Goal: Task Accomplishment & Management: Manage account settings

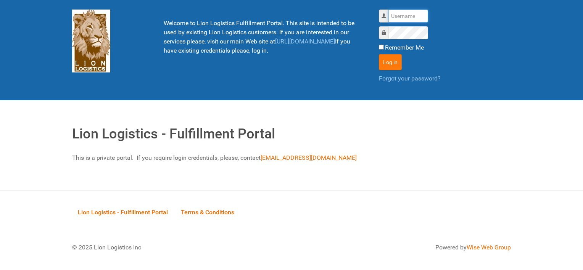
type input "al"
click at [393, 61] on button "Log in" at bounding box center [390, 62] width 23 height 16
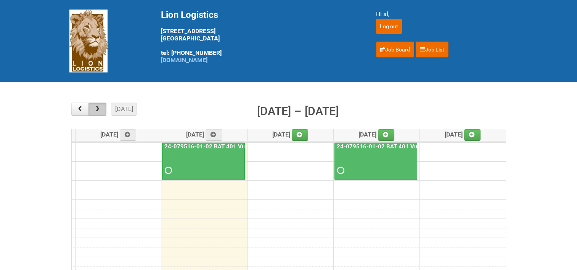
click at [97, 108] on span "button" at bounding box center [97, 109] width 7 height 6
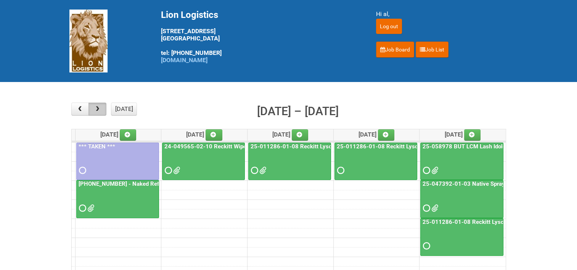
click at [97, 110] on span "button" at bounding box center [97, 109] width 7 height 6
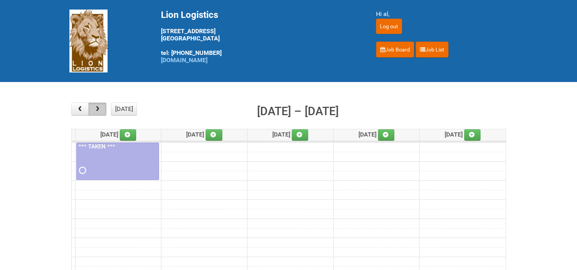
click at [97, 110] on span "button" at bounding box center [97, 109] width 7 height 6
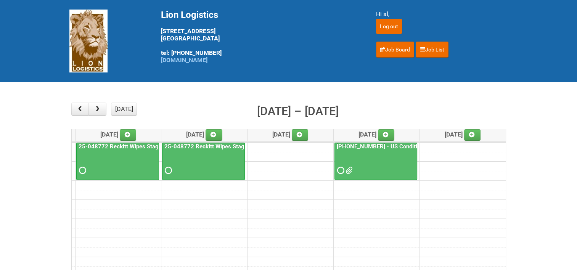
click at [190, 145] on link "25-048772 Reckitt Wipes Stage 4" at bounding box center [208, 146] width 91 height 7
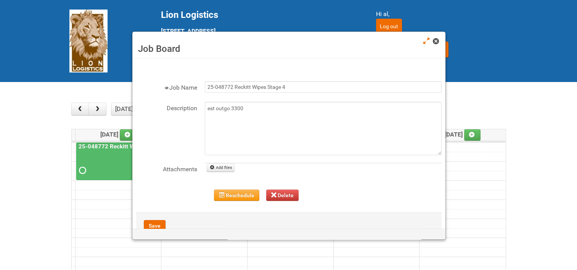
click at [436, 42] on span at bounding box center [435, 41] width 5 height 5
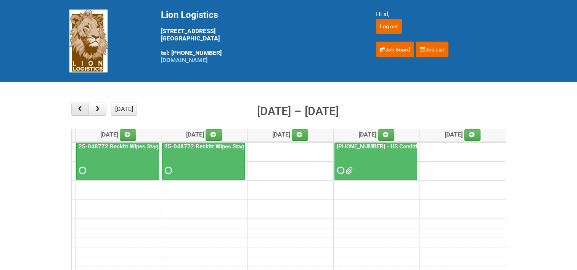
click at [82, 109] on span "button" at bounding box center [79, 109] width 7 height 6
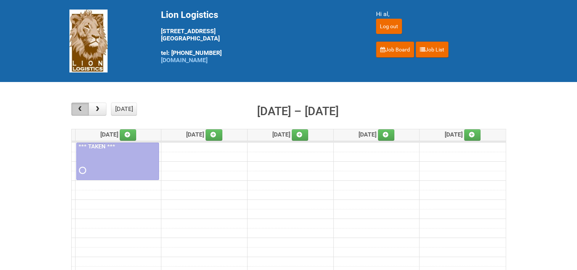
click at [82, 109] on span "button" at bounding box center [79, 109] width 7 height 6
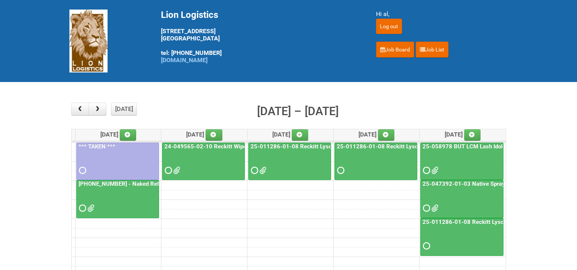
click at [229, 145] on link "24-049565-02-10 Reckitt Wipes HUT Stages 1-3" at bounding box center [228, 146] width 131 height 7
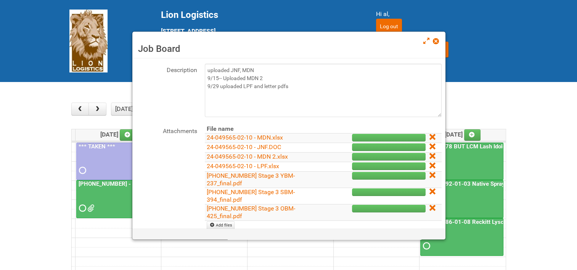
scroll to position [38, 0]
click at [435, 46] on link at bounding box center [436, 41] width 7 height 9
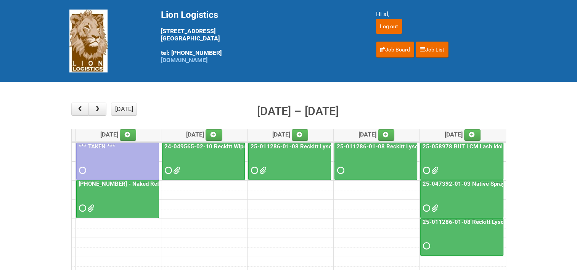
click at [301, 146] on link "25-011286-01-08 Reckitt Lysol Laundry Scented" at bounding box center [314, 146] width 130 height 7
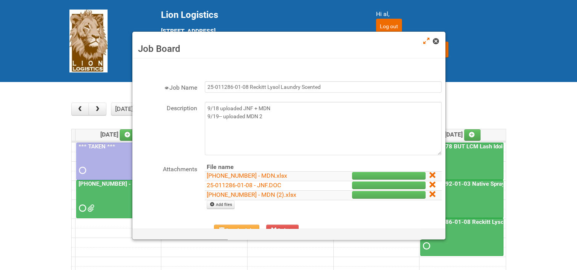
click at [436, 41] on span at bounding box center [435, 41] width 5 height 5
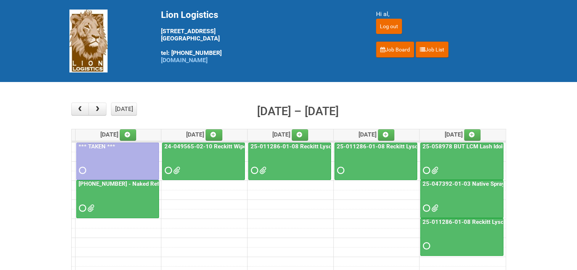
click at [442, 181] on link "25-047392-01-03 Native Spray Rapid Response" at bounding box center [485, 183] width 128 height 7
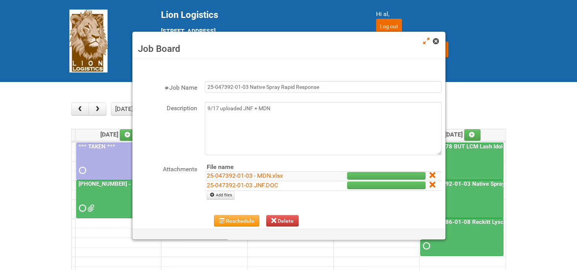
click at [435, 40] on span at bounding box center [435, 41] width 5 height 5
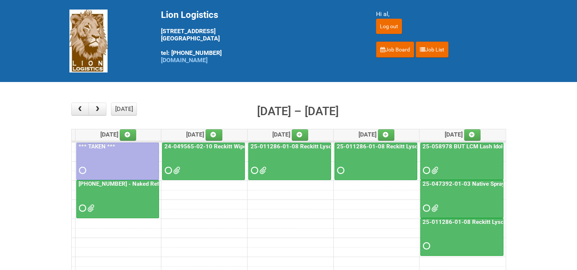
click at [471, 220] on link "25-011286-01-08 Reckitt Lysol Laundry Scented - BLINDING (hold slot)" at bounding box center [515, 222] width 188 height 7
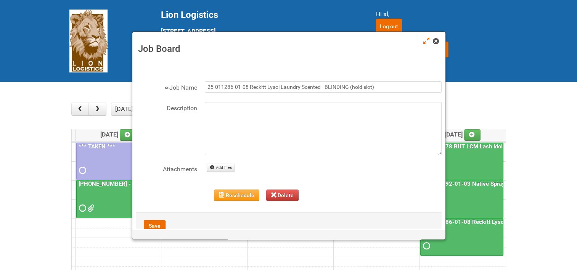
click at [434, 40] on span at bounding box center [435, 41] width 5 height 5
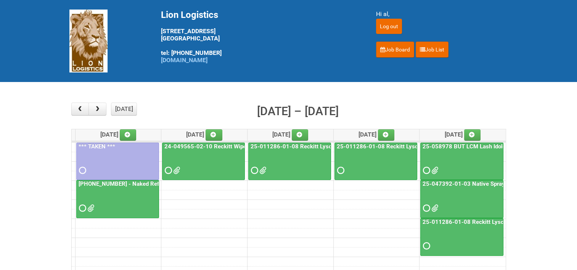
click at [455, 220] on link "25-011286-01-08 Reckitt Lysol Laundry Scented - BLINDING (hold slot)" at bounding box center [515, 222] width 188 height 7
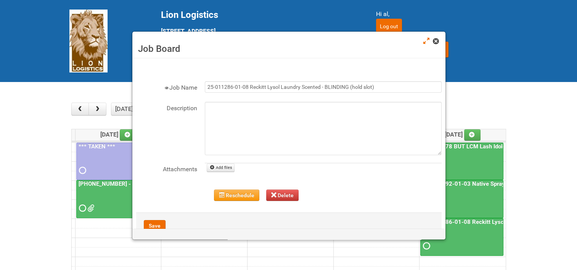
click at [435, 43] on span at bounding box center [435, 41] width 5 height 5
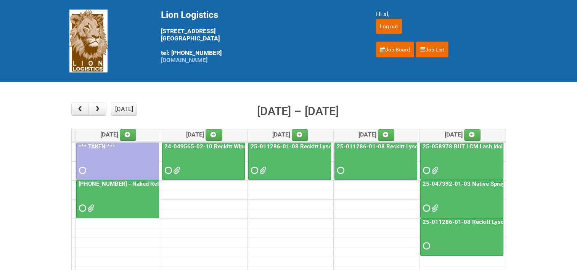
click at [306, 143] on link "25-011286-01-08 Reckitt Lysol Laundry Scented" at bounding box center [314, 146] width 130 height 7
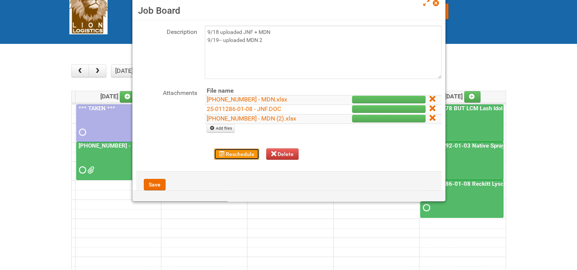
click at [224, 153] on button "Reschedule" at bounding box center [236, 153] width 45 height 11
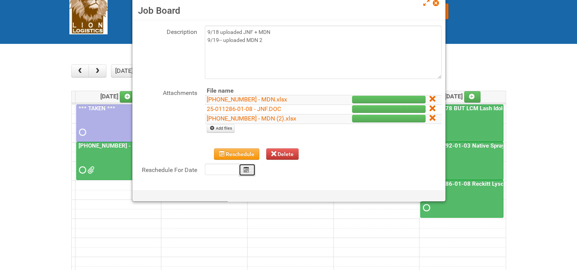
click at [243, 170] on button "Calendar" at bounding box center [247, 170] width 17 height 13
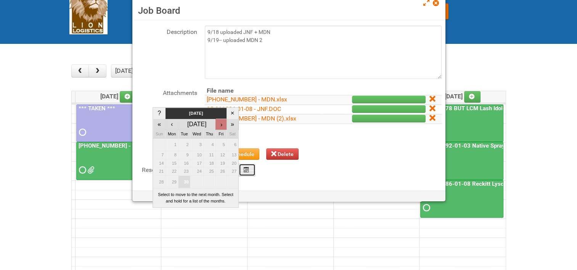
click at [220, 127] on div "›" at bounding box center [222, 124] width 10 height 9
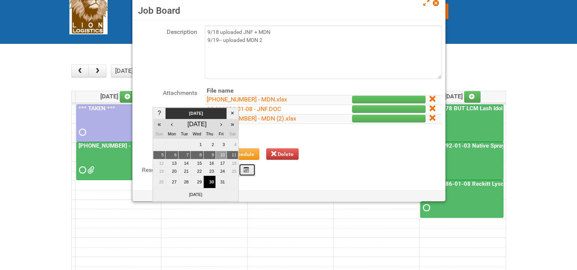
click at [223, 152] on td "10" at bounding box center [221, 155] width 11 height 8
type input "2025-10-10"
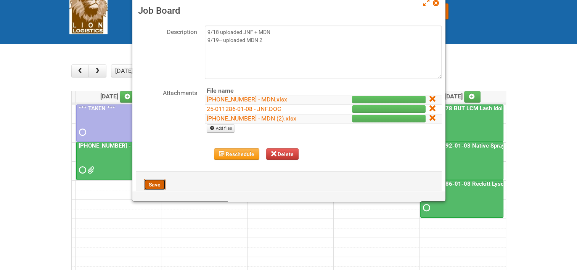
click at [161, 182] on button "Save" at bounding box center [155, 184] width 22 height 11
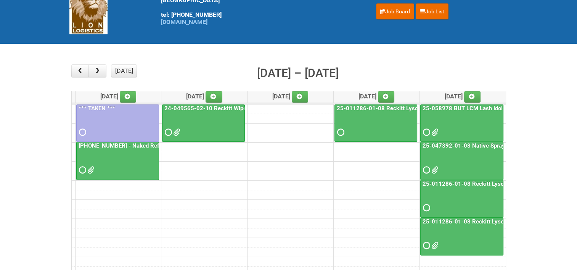
click at [495, 184] on link "25-011286-01-08 Reckitt Lysol Laundry Scented - BLINDING (hold slot)" at bounding box center [515, 183] width 188 height 7
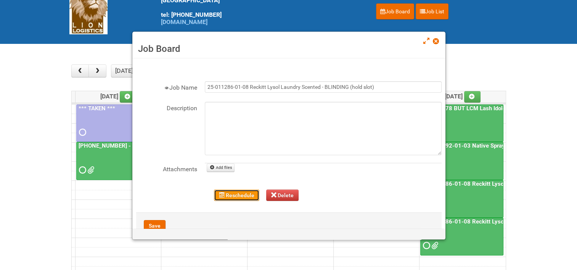
click at [223, 194] on span "button" at bounding box center [221, 194] width 5 height 5
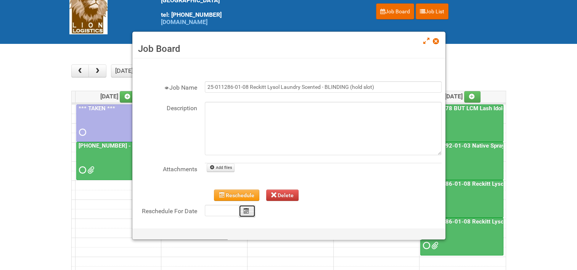
click at [248, 212] on icon "Calendar" at bounding box center [246, 210] width 5 height 5
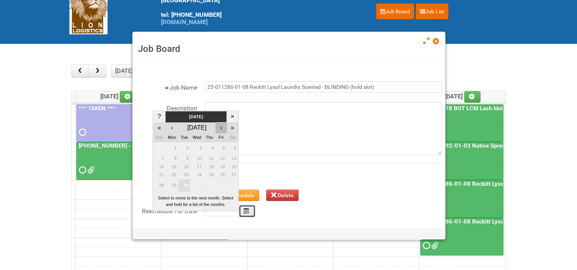
click at [222, 129] on div "›" at bounding box center [221, 127] width 10 height 9
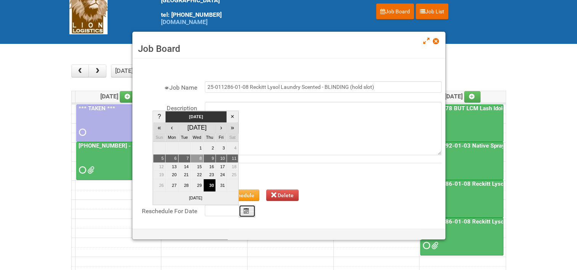
click at [200, 158] on td "8" at bounding box center [196, 159] width 13 height 8
type input "2025-10-08"
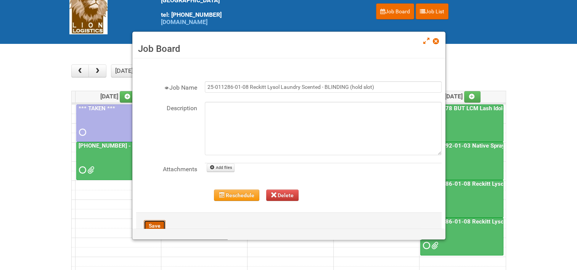
click at [156, 223] on button "Save" at bounding box center [155, 225] width 22 height 11
